Goal: Transaction & Acquisition: Purchase product/service

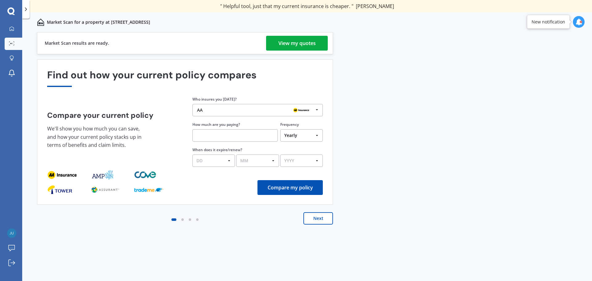
click at [294, 47] on div "View my quotes" at bounding box center [297, 43] width 37 height 15
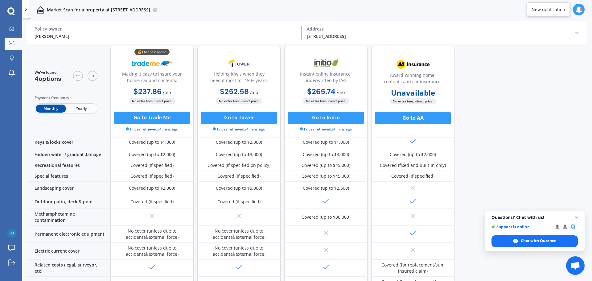
scroll to position [233, 0]
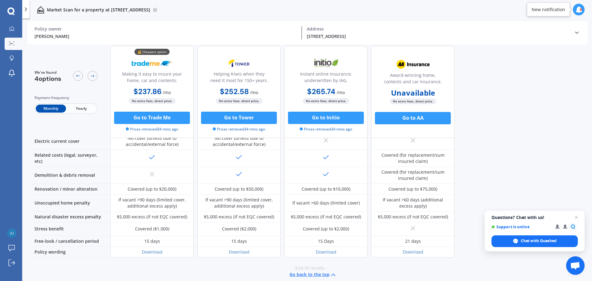
click at [575, 35] on icon at bounding box center [577, 33] width 6 height 6
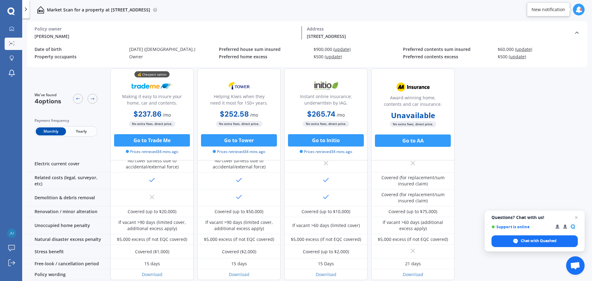
click at [575, 35] on icon at bounding box center [577, 33] width 6 height 6
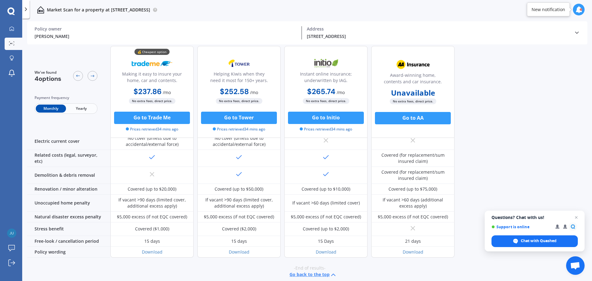
click at [575, 35] on icon at bounding box center [577, 33] width 6 height 6
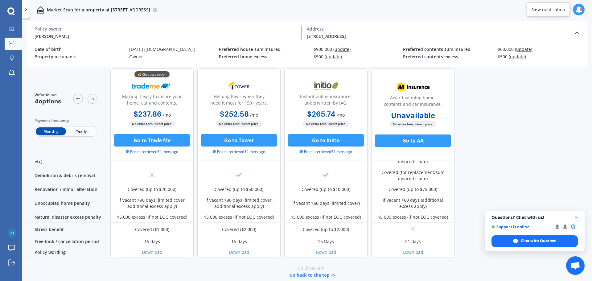
scroll to position [256, 0]
click at [325, 271] on button "Go back to the top" at bounding box center [314, 274] width 48 height 7
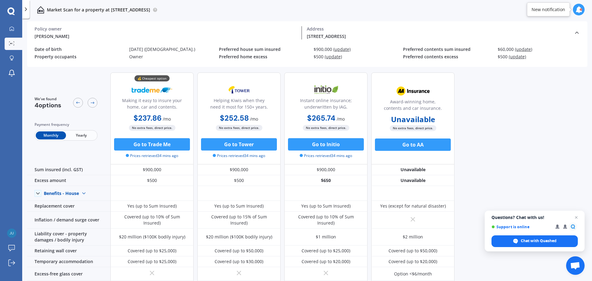
scroll to position [0, 0]
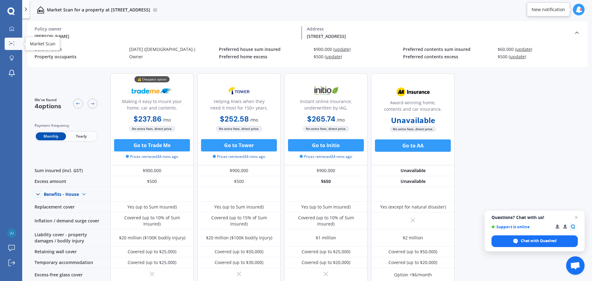
click at [14, 44] on div at bounding box center [11, 43] width 9 height 5
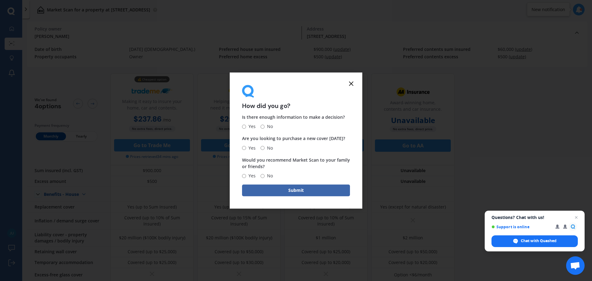
click at [353, 83] on icon at bounding box center [351, 83] width 7 height 7
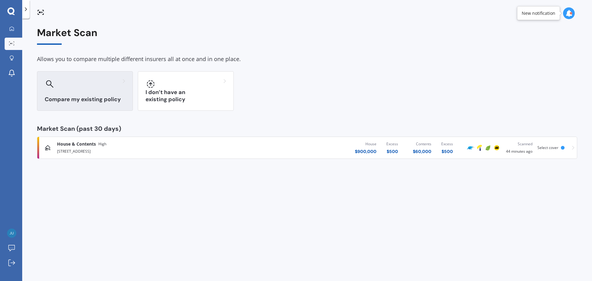
click at [83, 101] on h3 "Compare my existing policy" at bounding box center [85, 99] width 81 height 7
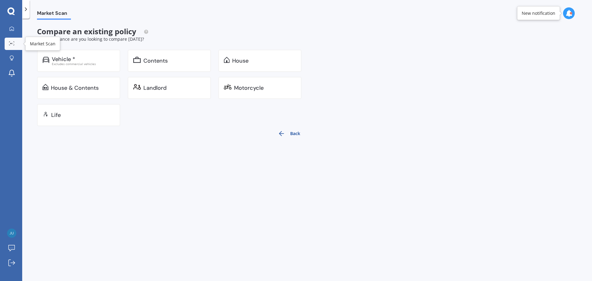
click at [17, 40] on link "Market Scan" at bounding box center [14, 44] width 18 height 12
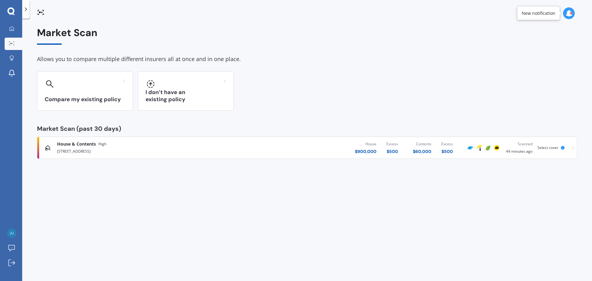
click at [535, 146] on div "House & Contents High [STREET_ADDRESS] 1024 House $ 900,000 Excess $ 500 Conten…" at bounding box center [307, 147] width 535 height 19
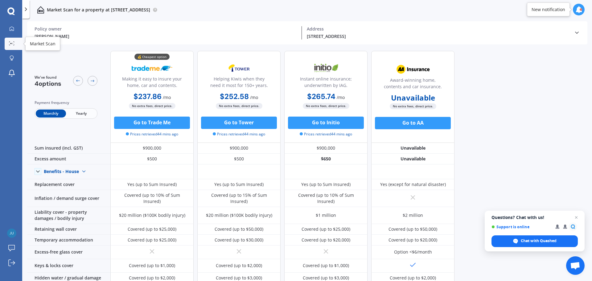
click at [14, 42] on icon at bounding box center [12, 43] width 6 height 4
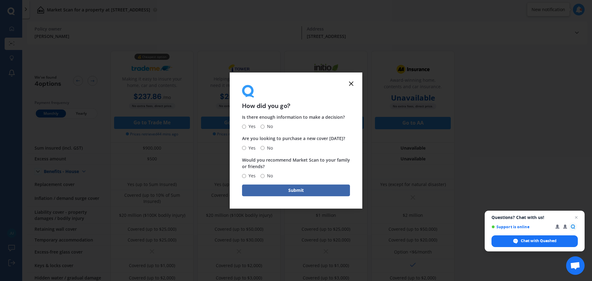
click at [352, 86] on icon at bounding box center [351, 83] width 7 height 7
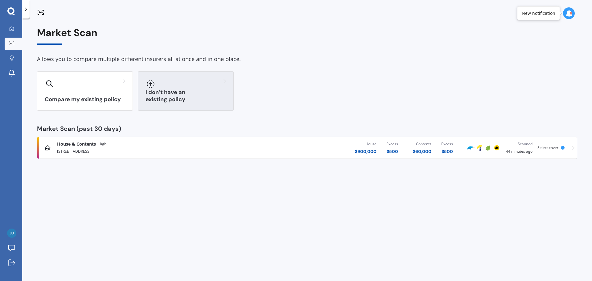
click at [180, 87] on div at bounding box center [186, 84] width 81 height 10
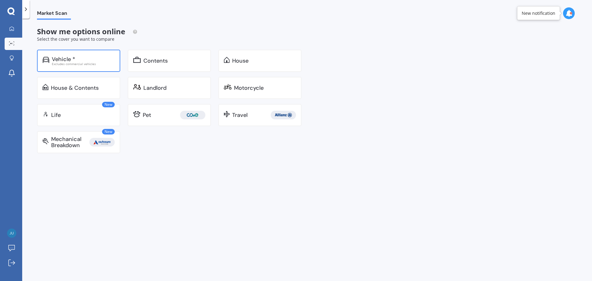
click at [89, 66] on div "Vehicle * Excludes commercial vehicles" at bounding box center [78, 61] width 83 height 22
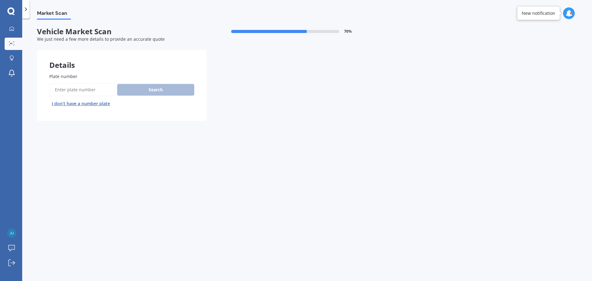
click at [89, 91] on input "Plate number" at bounding box center [81, 89] width 65 height 13
type input "LHY867"
click at [176, 90] on button "Search" at bounding box center [155, 90] width 77 height 12
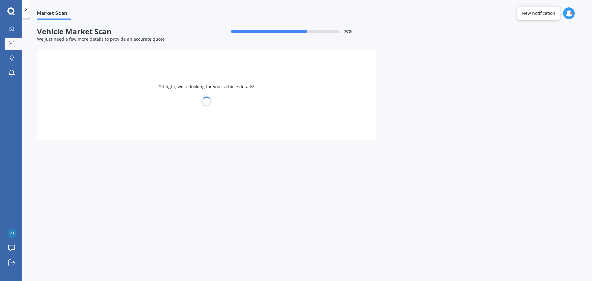
select select "MITSUBISHI"
select select "OUTLANDER"
select select "19"
select select "05"
select select "1982"
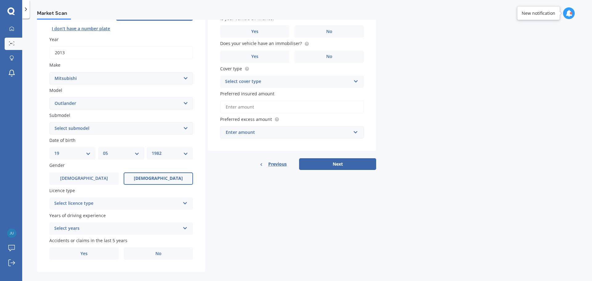
scroll to position [82, 0]
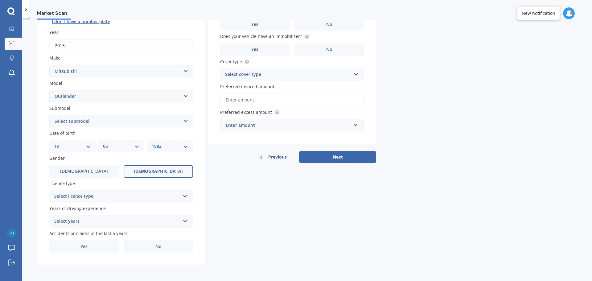
click at [184, 122] on select "Select submodel (All other) 2.4 Litre Station Wagon 3.0 Litre AWD 3.0 VRX Auto …" at bounding box center [121, 121] width 144 height 12
select select "PHEV PETROL/HYBRID"
click at [49, 115] on select "Select submodel (All other) 2.4 Litre Station Wagon 3.0 Litre AWD 3.0 VRX Auto …" at bounding box center [121, 121] width 144 height 12
click at [179, 196] on div "Select licence type" at bounding box center [117, 196] width 126 height 7
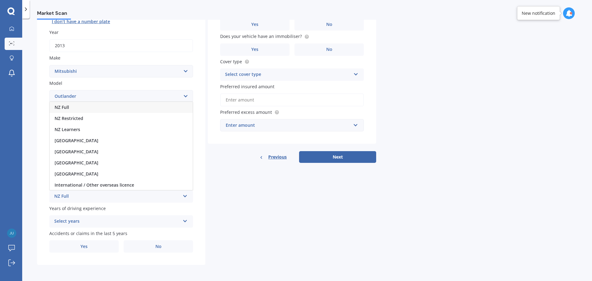
click at [132, 106] on div "NZ Full" at bounding box center [121, 107] width 143 height 11
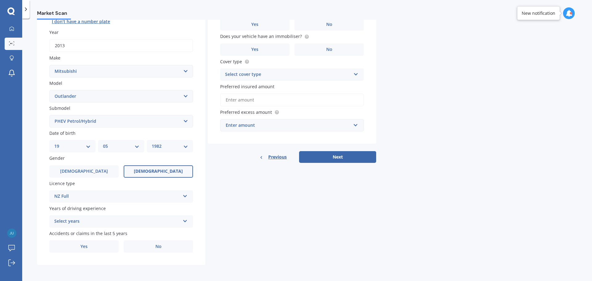
click at [176, 218] on div "Select years" at bounding box center [117, 221] width 126 height 7
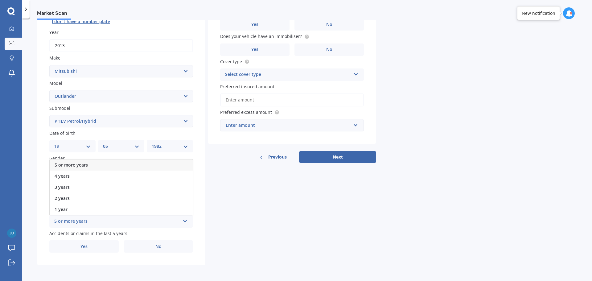
click at [113, 163] on div "5 or more years" at bounding box center [121, 164] width 143 height 11
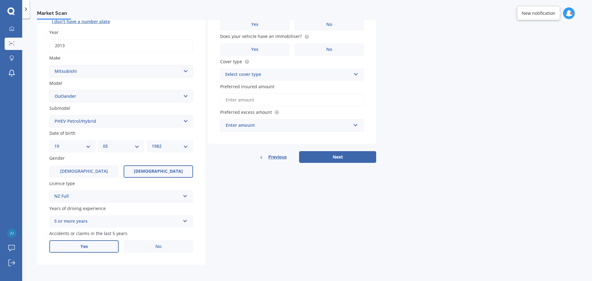
click at [97, 249] on label "Yes" at bounding box center [83, 246] width 69 height 12
click at [0, 0] on input "Yes" at bounding box center [0, 0] width 0 height 0
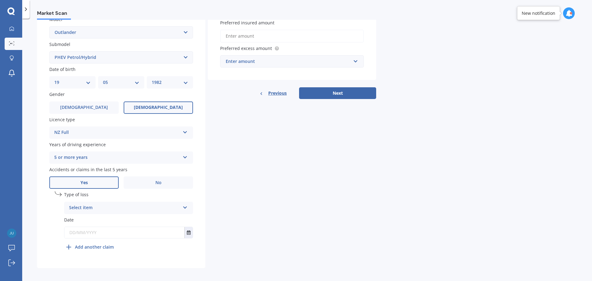
scroll to position [149, 0]
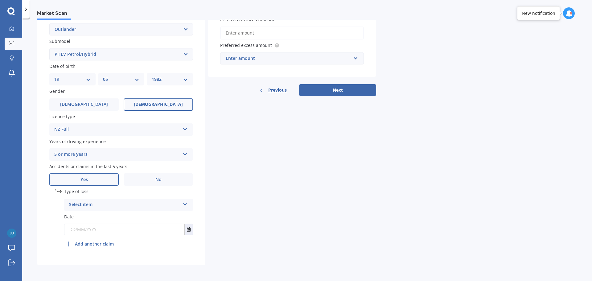
click at [183, 205] on icon at bounding box center [185, 203] width 5 height 4
click at [145, 215] on div "At fault accident" at bounding box center [128, 216] width 128 height 11
click at [139, 229] on input "text" at bounding box center [124, 229] width 120 height 11
type input "1"
type input "[DATE]"
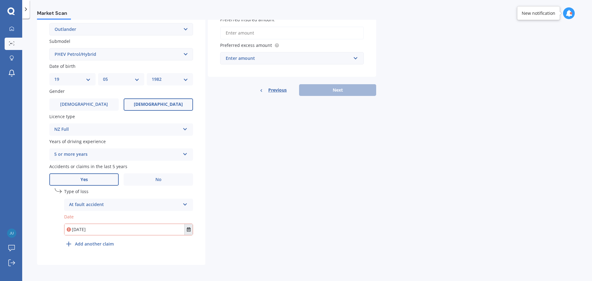
click at [188, 227] on icon "Select date" at bounding box center [189, 229] width 4 height 4
click at [122, 243] on div "undefined 1 Type of loss At fault accident At fault accident Not at fault accid…" at bounding box center [128, 219] width 129 height 62
click at [329, 93] on button "Next" at bounding box center [337, 90] width 77 height 12
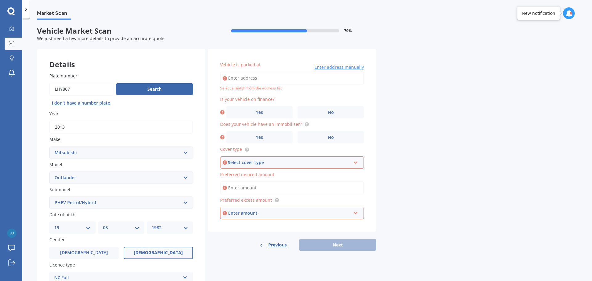
scroll to position [0, 0]
click at [290, 81] on input "Vehicle is parked at" at bounding box center [292, 78] width 144 height 13
type input "[STREET_ADDRESS]"
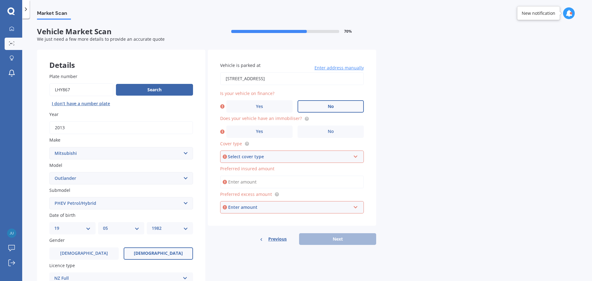
click at [318, 106] on label "No" at bounding box center [331, 106] width 66 height 12
click at [0, 0] on input "No" at bounding box center [0, 0] width 0 height 0
click at [305, 119] on circle at bounding box center [307, 119] width 4 height 4
click at [279, 128] on label "Yes" at bounding box center [259, 132] width 66 height 12
click at [0, 0] on input "Yes" at bounding box center [0, 0] width 0 height 0
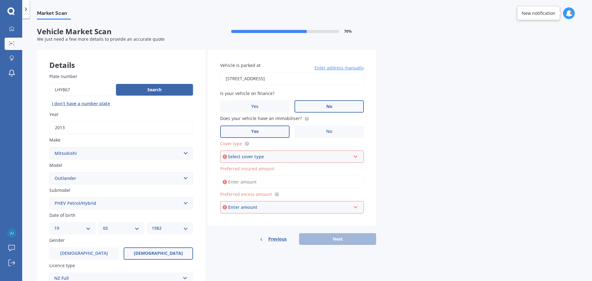
click at [302, 157] on div "Select cover type" at bounding box center [289, 156] width 123 height 7
click at [273, 167] on div "Comprehensive" at bounding box center [292, 168] width 143 height 11
click at [265, 184] on input "Preferred insured amount" at bounding box center [292, 182] width 144 height 13
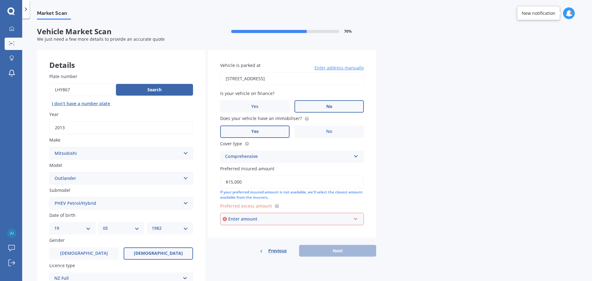
type input "$15,000"
click at [294, 217] on div "Enter amount" at bounding box center [289, 219] width 123 height 7
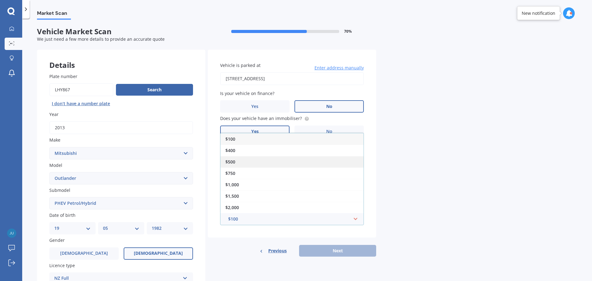
click at [234, 163] on span "$500" at bounding box center [230, 162] width 10 height 6
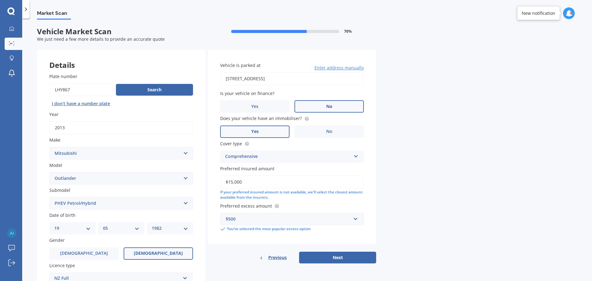
click at [322, 259] on button "Next" at bounding box center [337, 258] width 77 height 12
select select "19"
select select "05"
select select "1982"
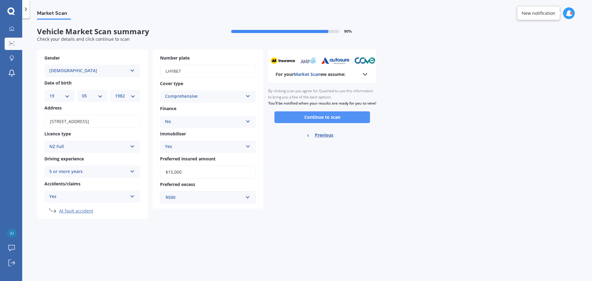
click at [338, 123] on button "Continue to scan" at bounding box center [323, 117] width 96 height 12
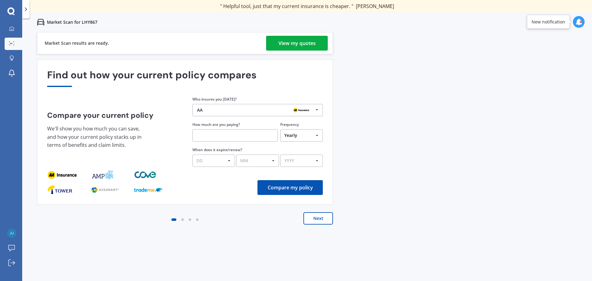
click at [296, 42] on div "View my quotes" at bounding box center [297, 43] width 37 height 15
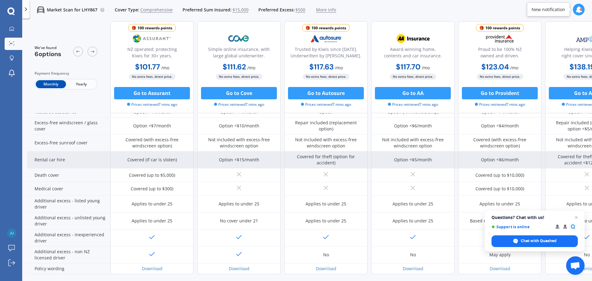
scroll to position [250, 0]
